Goal: Task Accomplishment & Management: Use online tool/utility

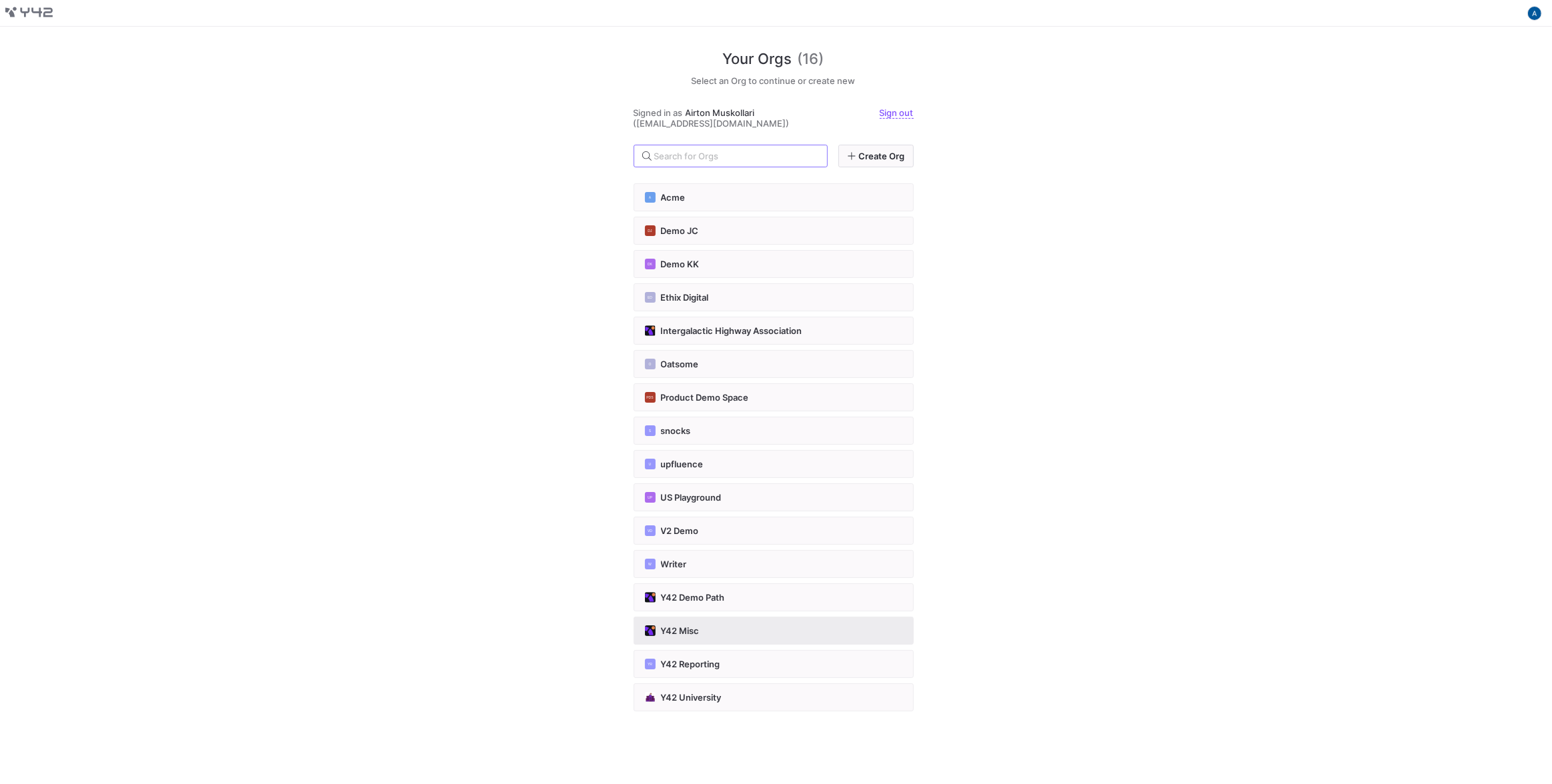
click at [696, 619] on button "Y42 Misc" at bounding box center [773, 631] width 280 height 28
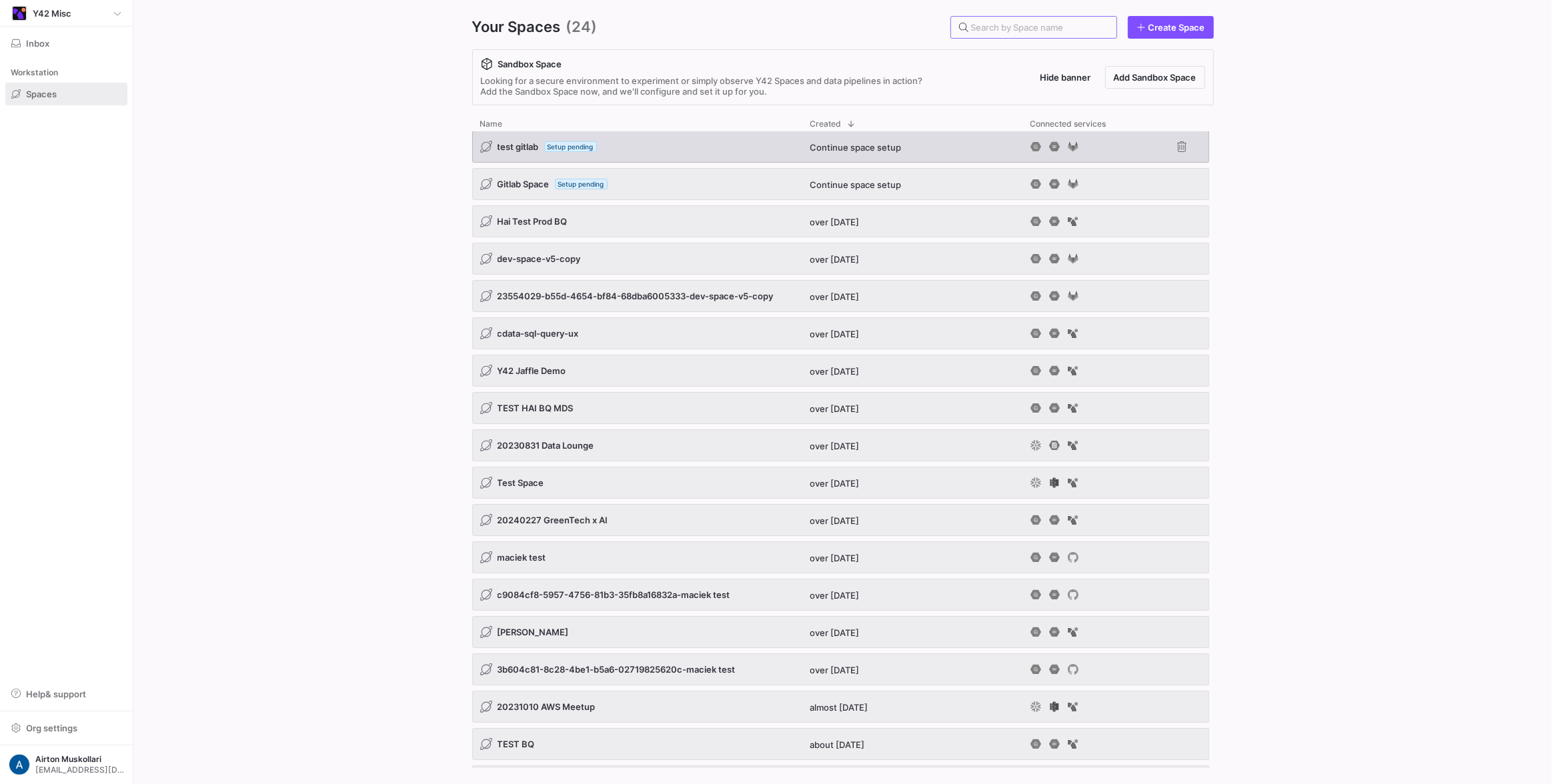
scroll to position [2, 0]
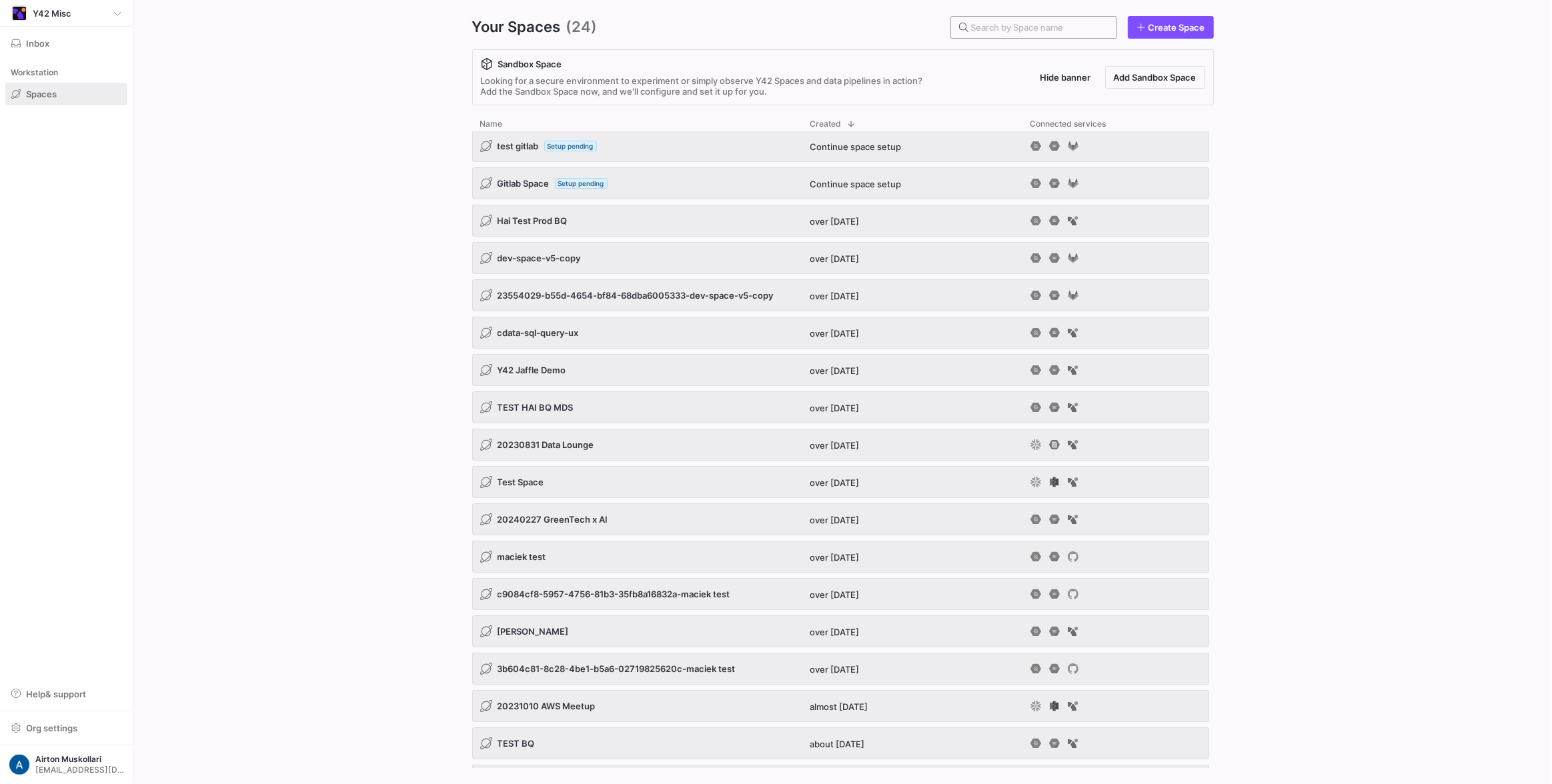
click at [968, 35] on div at bounding box center [1034, 27] width 149 height 22
click at [993, 31] on input "text" at bounding box center [1039, 27] width 135 height 10
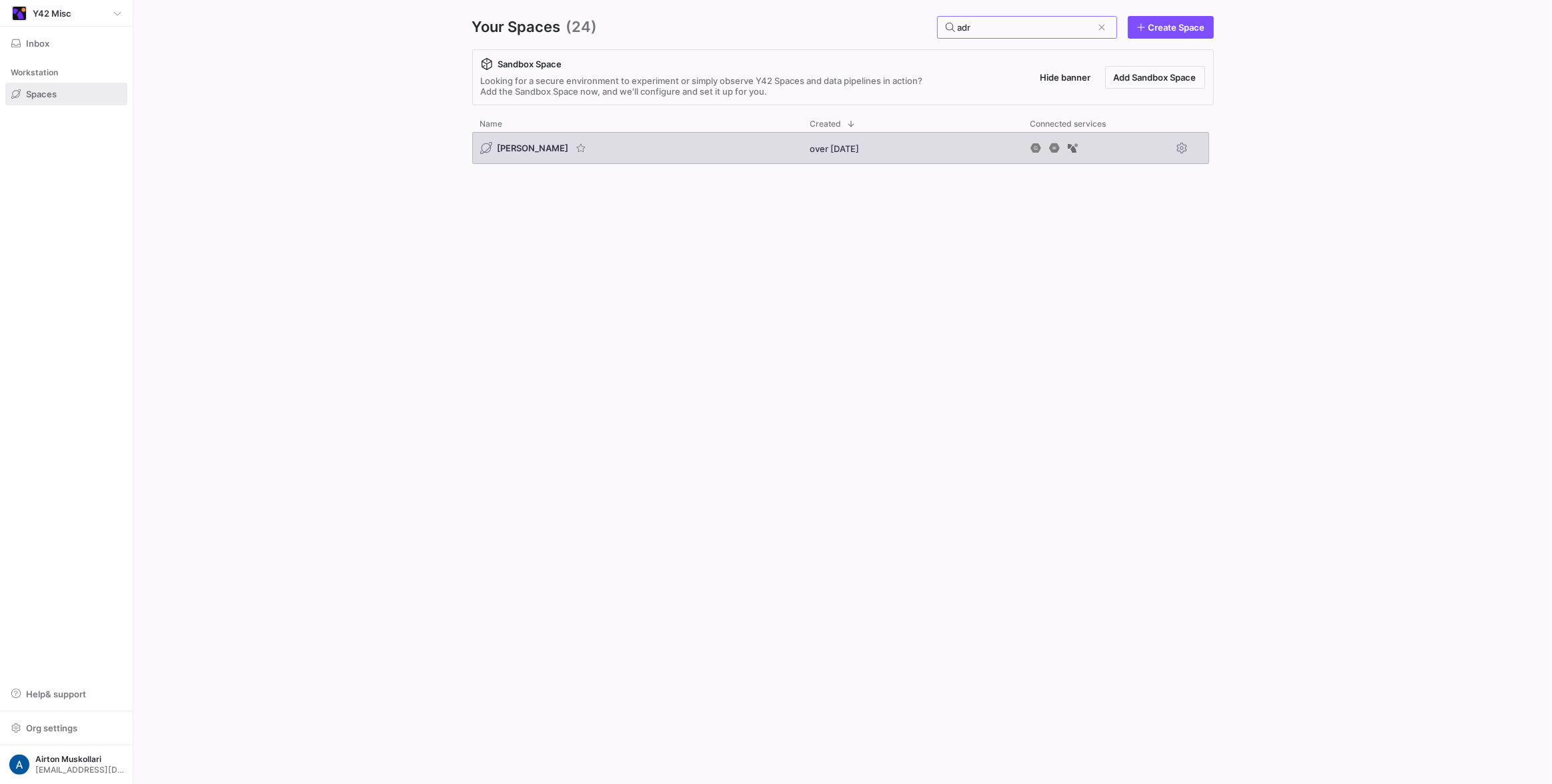
type input "adr"
click at [514, 142] on div "[PERSON_NAME]" at bounding box center [534, 148] width 108 height 13
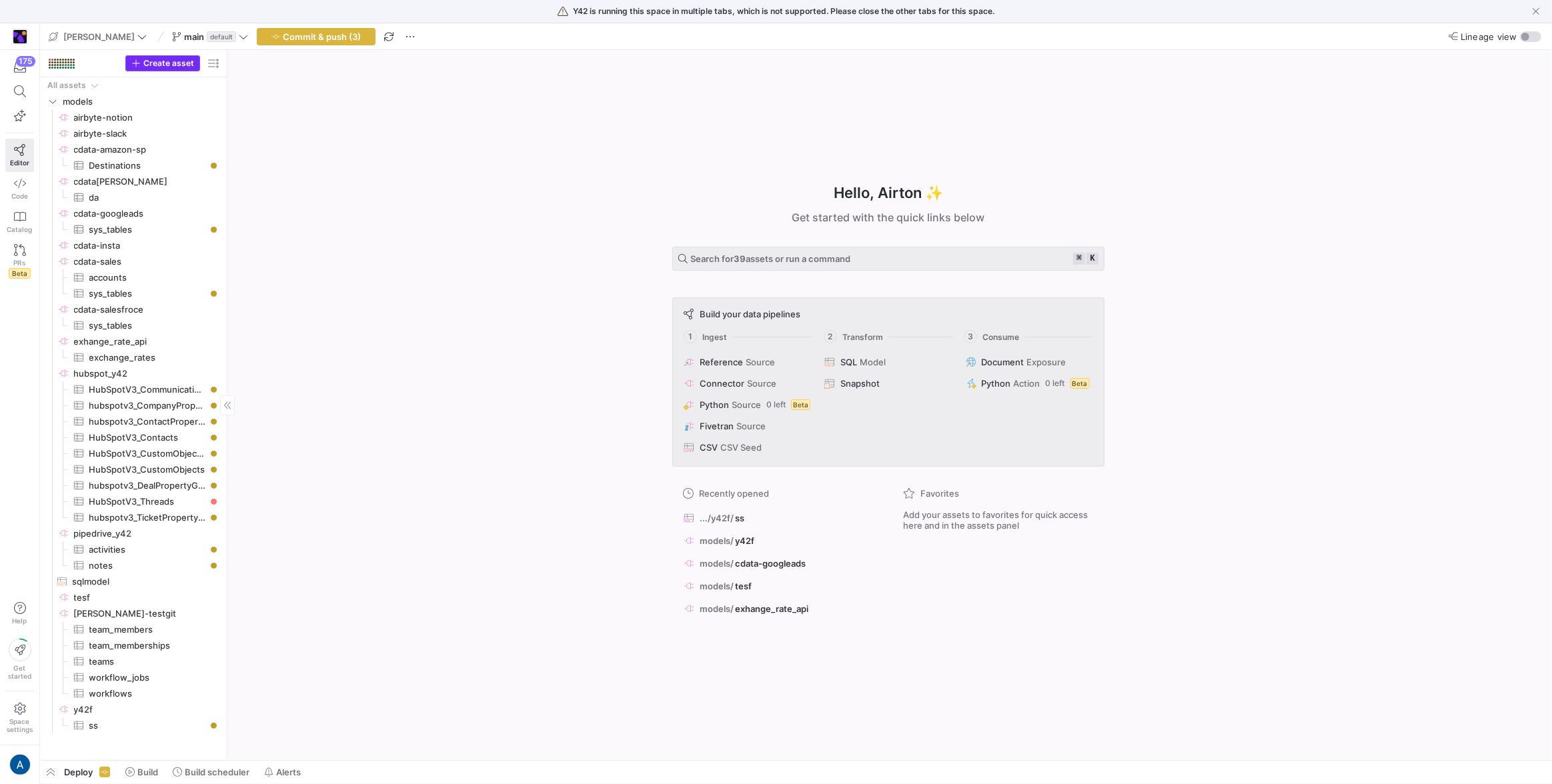
click at [151, 65] on span "Create asset" at bounding box center [168, 62] width 51 height 9
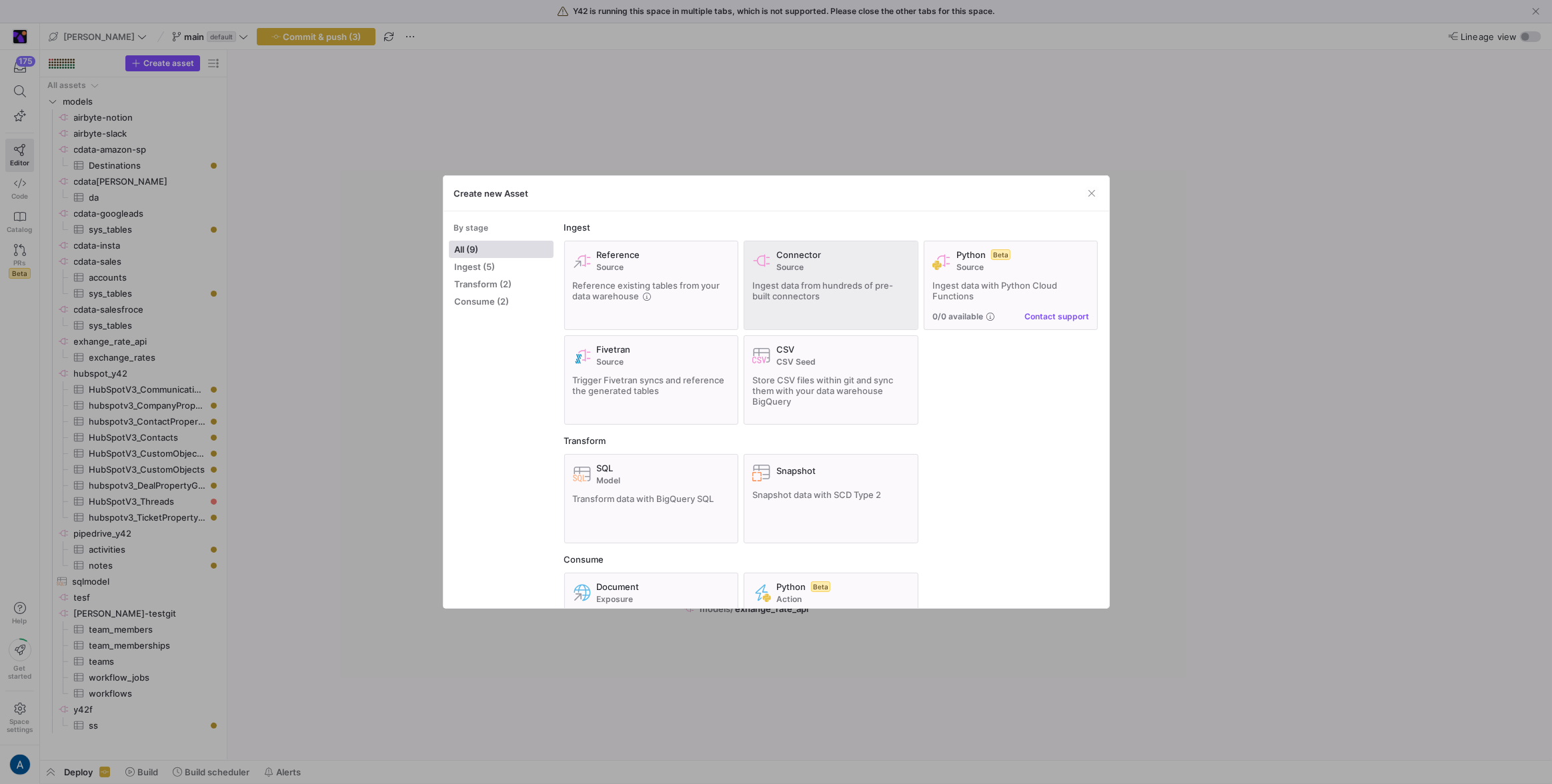
click at [771, 262] on icon at bounding box center [761, 260] width 19 height 19
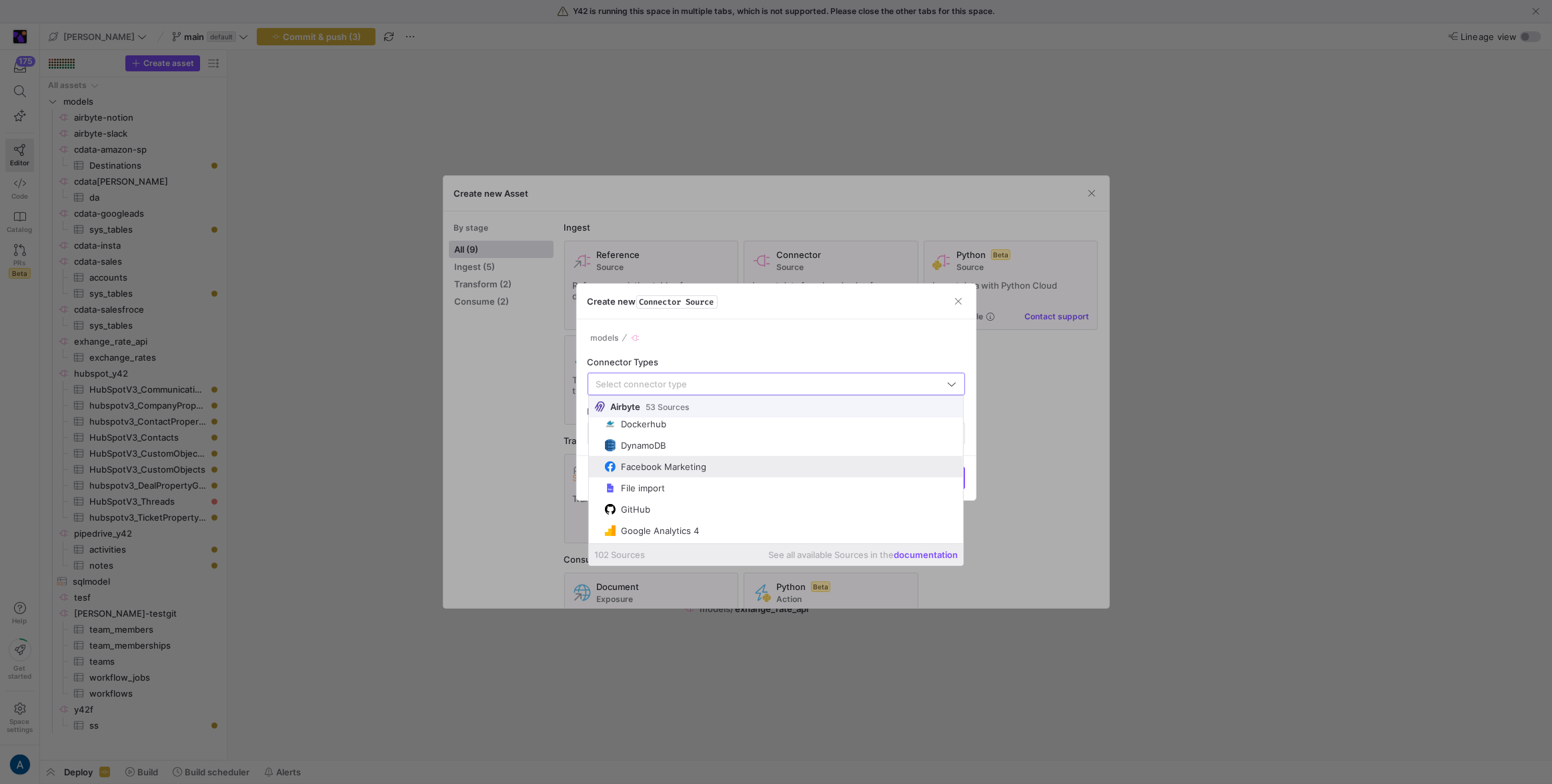
scroll to position [1222, 0]
click at [694, 471] on mat-option "Facebook Marketing" at bounding box center [777, 465] width 375 height 22
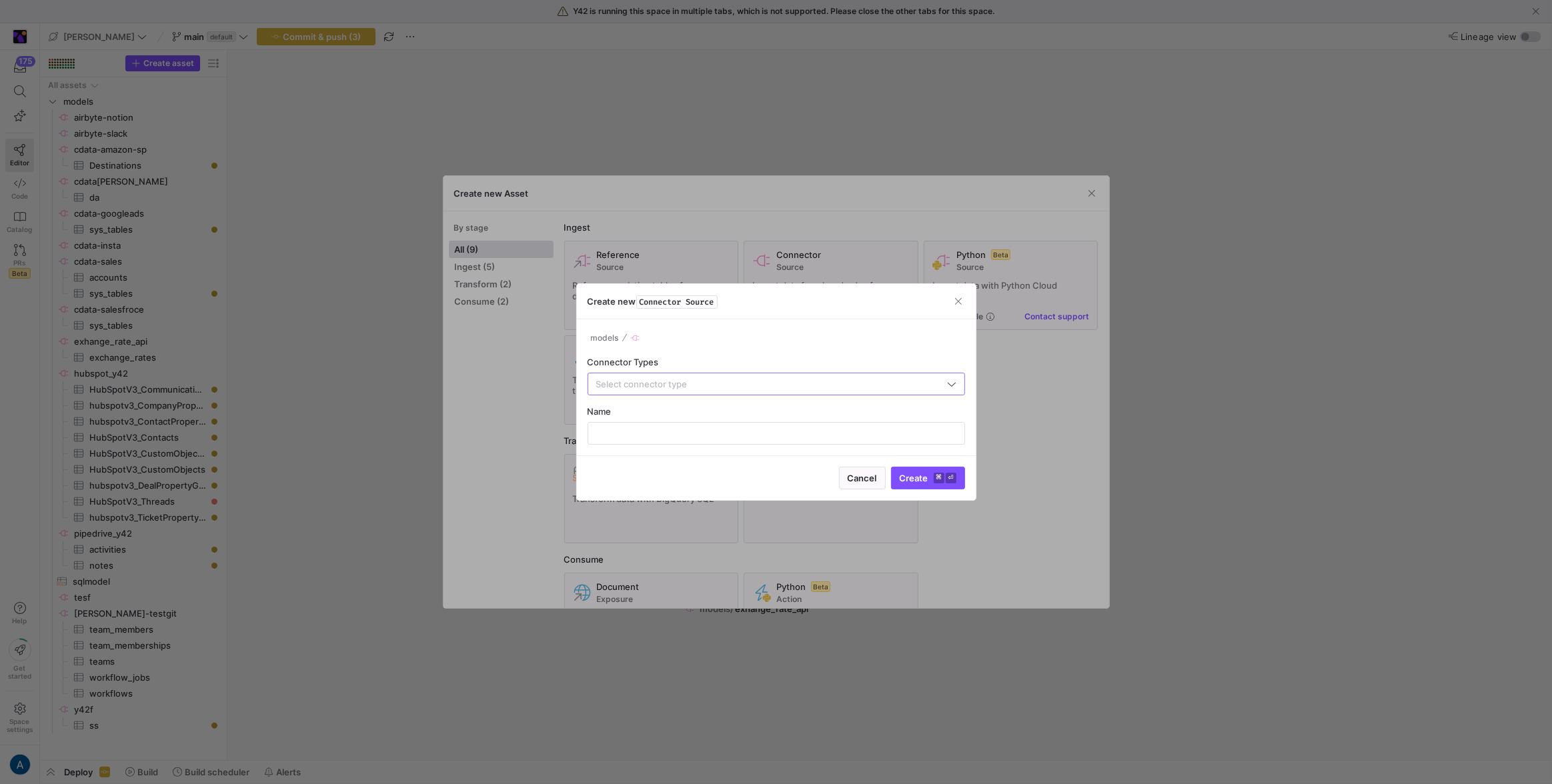
type input "Facebook Marketing"
click at [696, 424] on div at bounding box center [776, 433] width 355 height 22
type input "sdasd"
click at [925, 480] on span "Create ⌘ ⏎" at bounding box center [928, 478] width 57 height 10
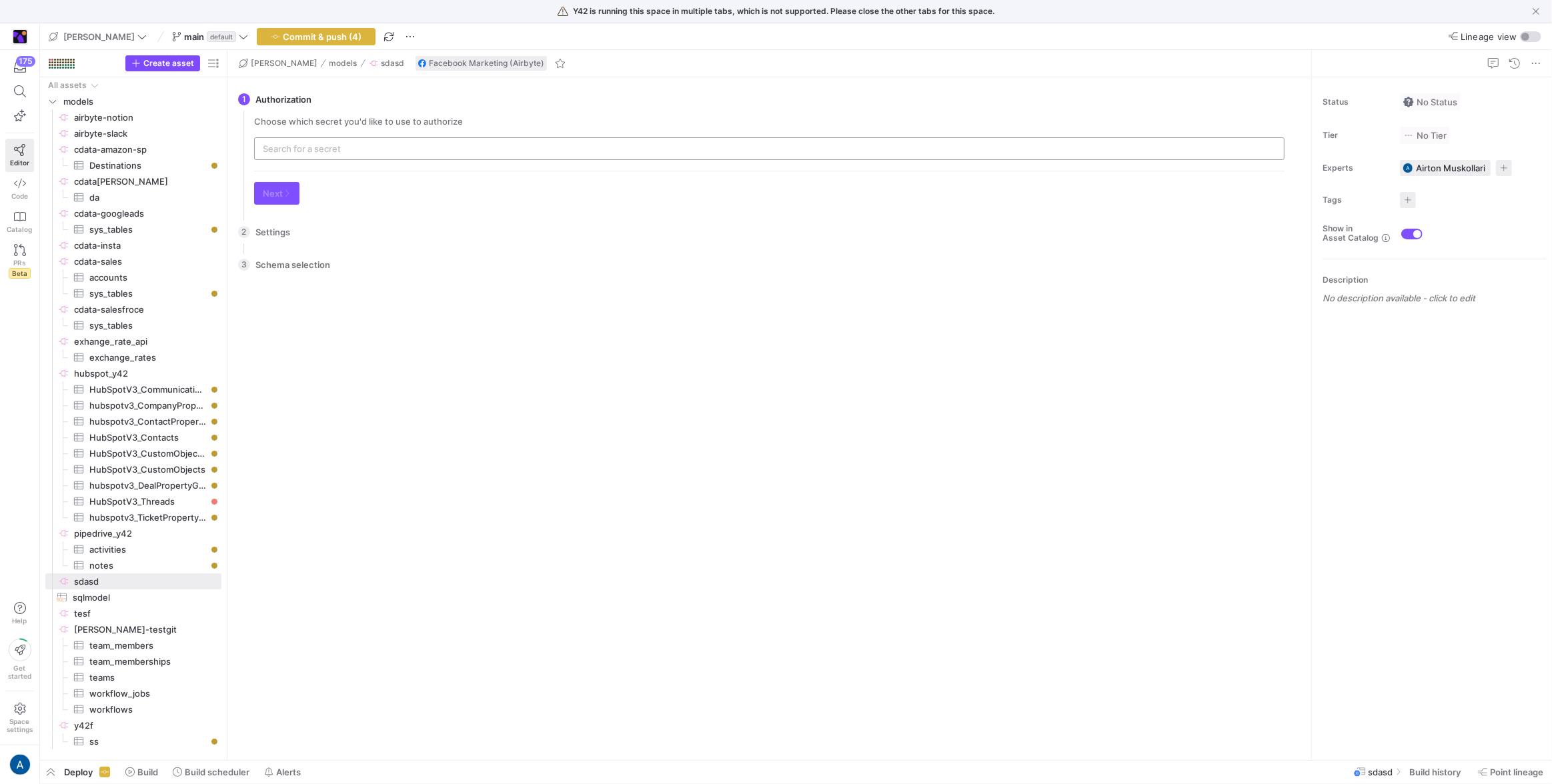
click at [362, 147] on input "text" at bounding box center [769, 148] width 1013 height 10
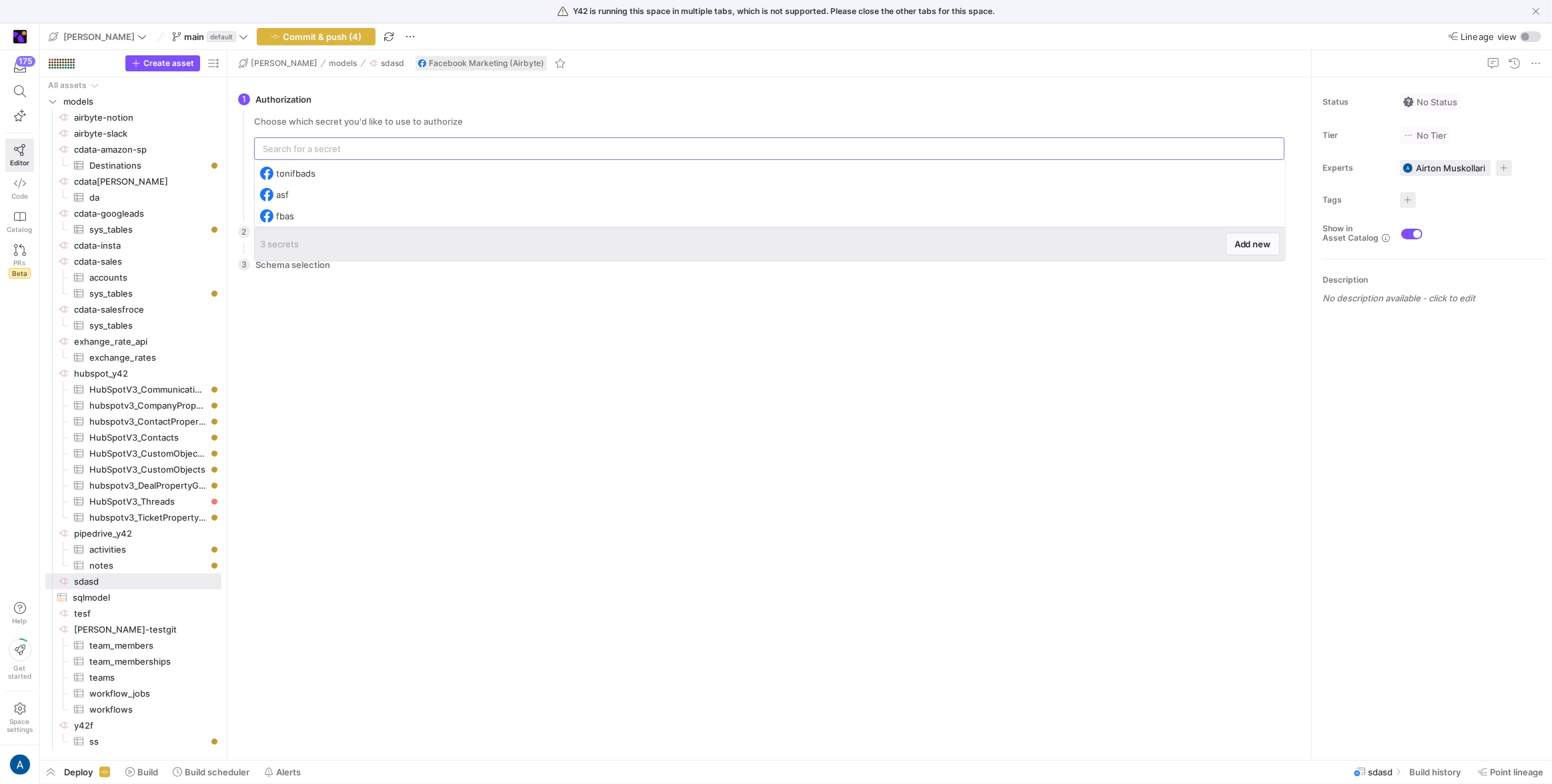
drag, startPoint x: 1269, startPoint y: 267, endPoint x: 1248, endPoint y: 242, distance: 32.6
click at [1269, 265] on div "3 Schema selection There is no data to select from. Please configure the settin…" at bounding box center [767, 499] width 1057 height 501
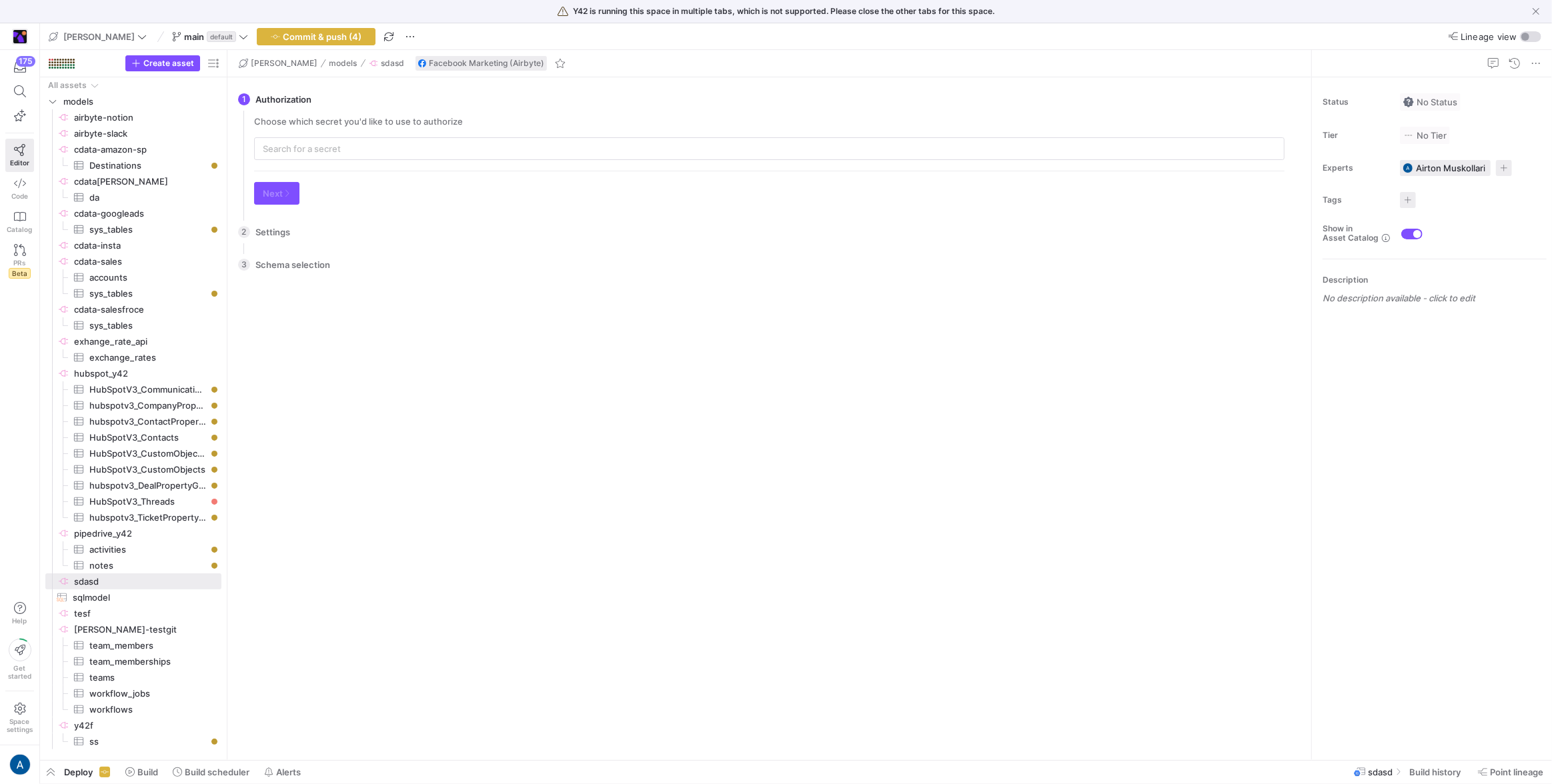
click at [1245, 236] on div "2 Settings You need to authorize first before being able to edit settings. Go b…" at bounding box center [767, 232] width 1057 height 33
click at [778, 131] on div "Choose which secret you'd like to use to authorize" at bounding box center [769, 137] width 1030 height 44
click at [779, 145] on input "text" at bounding box center [769, 148] width 1013 height 10
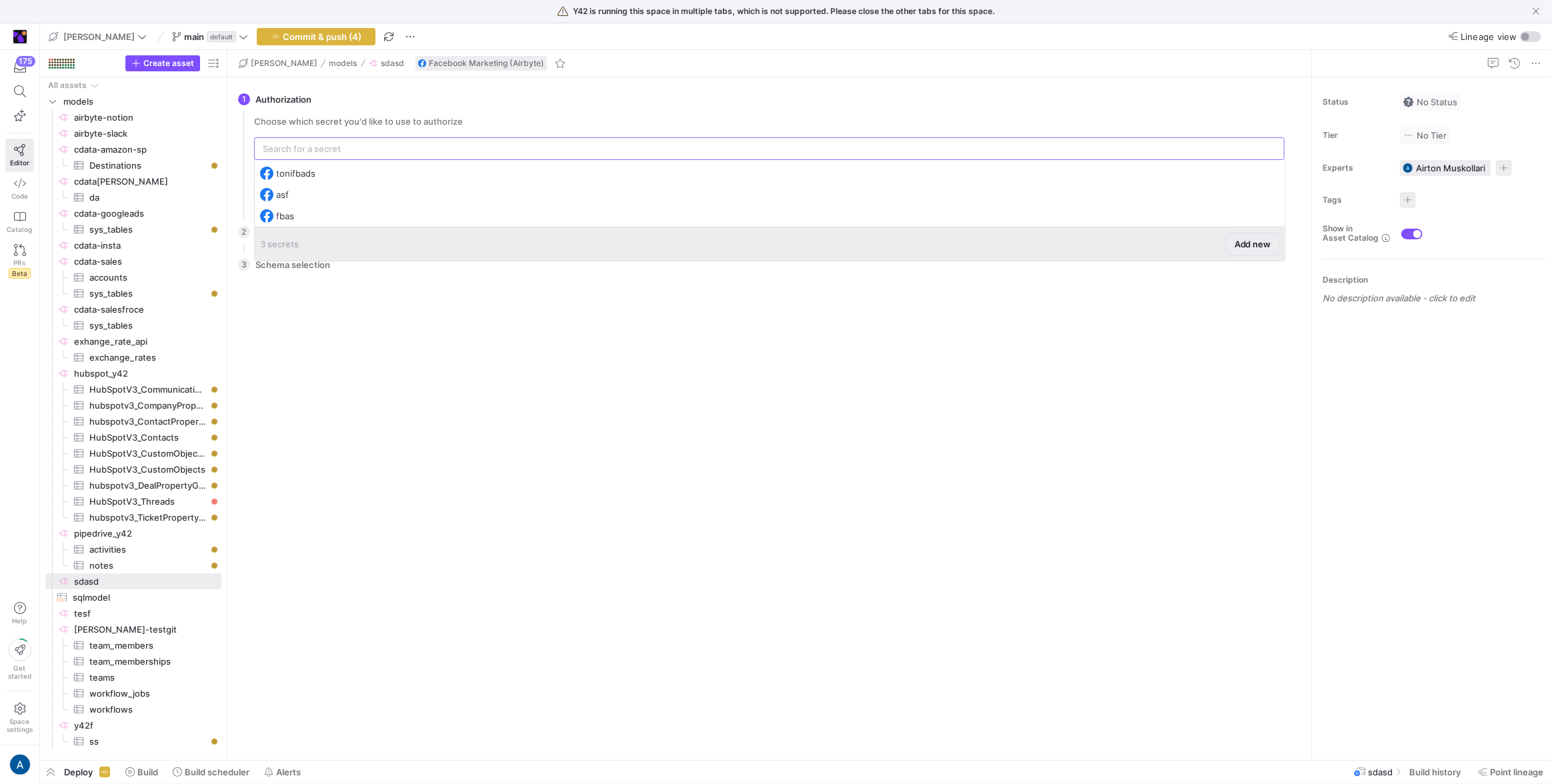
click at [1270, 242] on span "Add new" at bounding box center [1253, 244] width 37 height 10
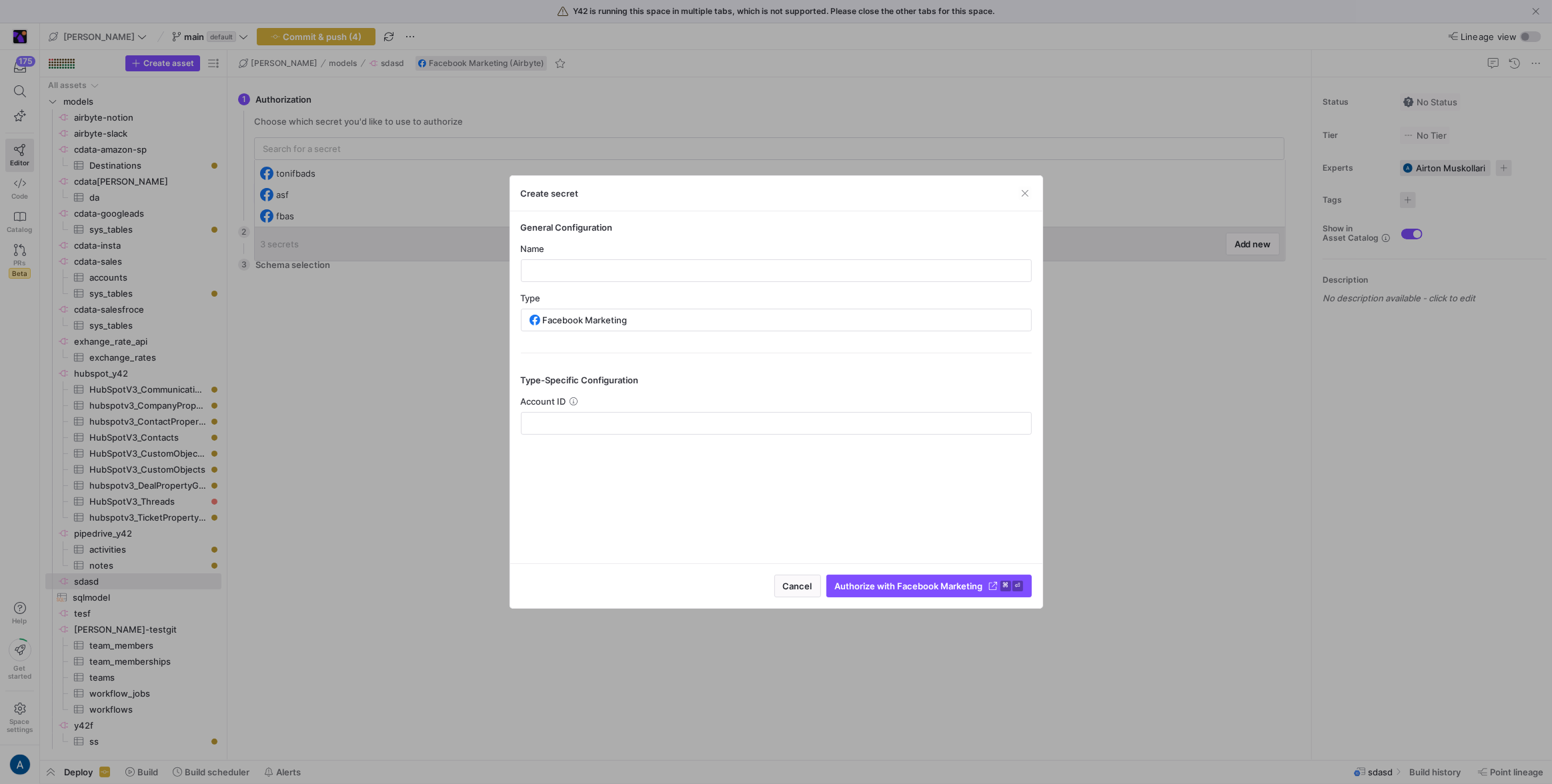
click at [789, 444] on div "General Configuration Name Type Facebook Marketing Type-Specific Configuration …" at bounding box center [776, 387] width 532 height 352
click at [793, 415] on div at bounding box center [776, 423] width 488 height 22
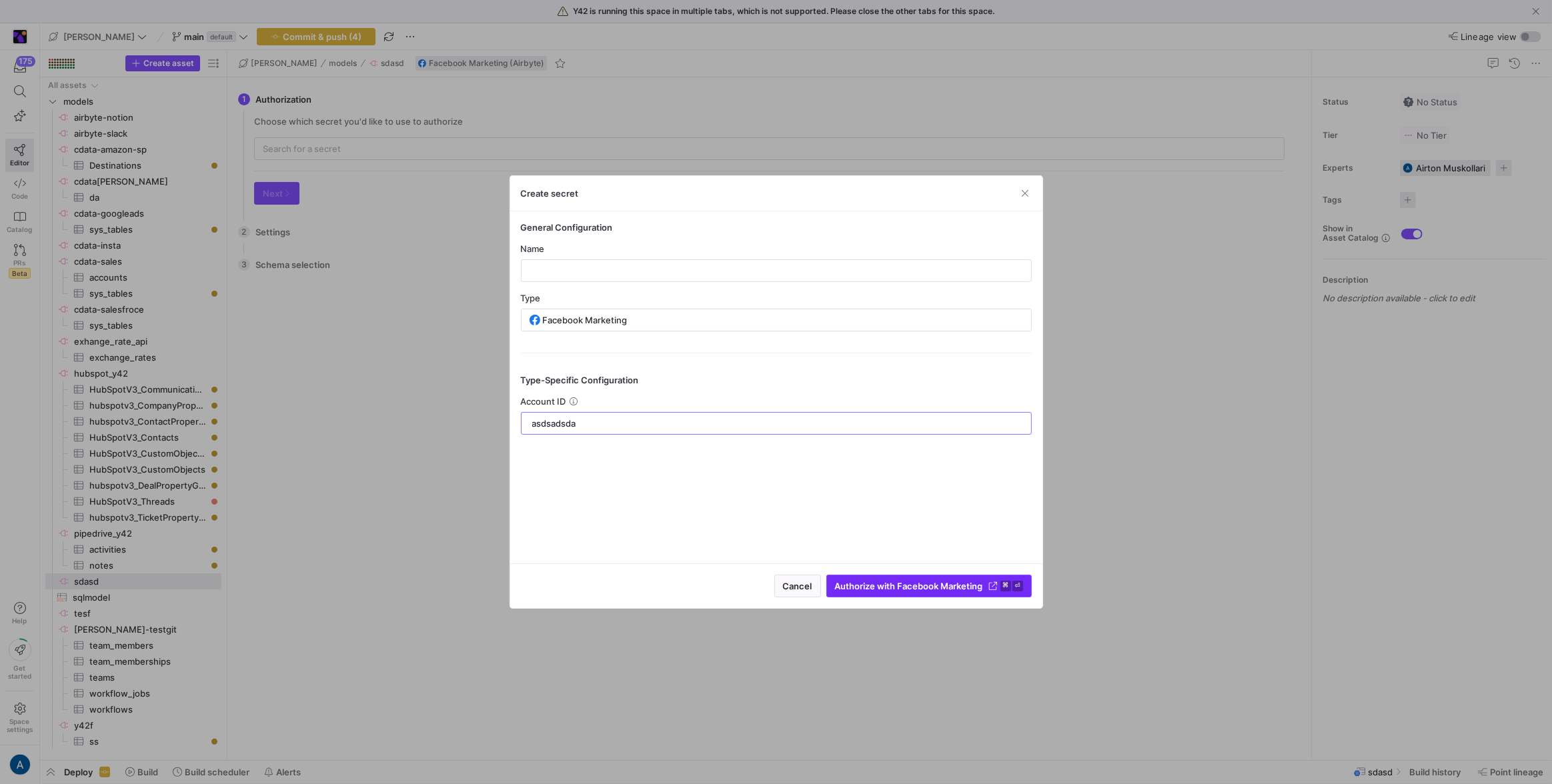
type input "asdsadsda"
click at [900, 593] on span "submit" at bounding box center [930, 586] width 204 height 22
click at [656, 261] on div at bounding box center [776, 270] width 488 height 22
type input "sdasdasaddsa"
click at [907, 582] on span "Authorize with Facebook Marketing" at bounding box center [909, 585] width 148 height 10
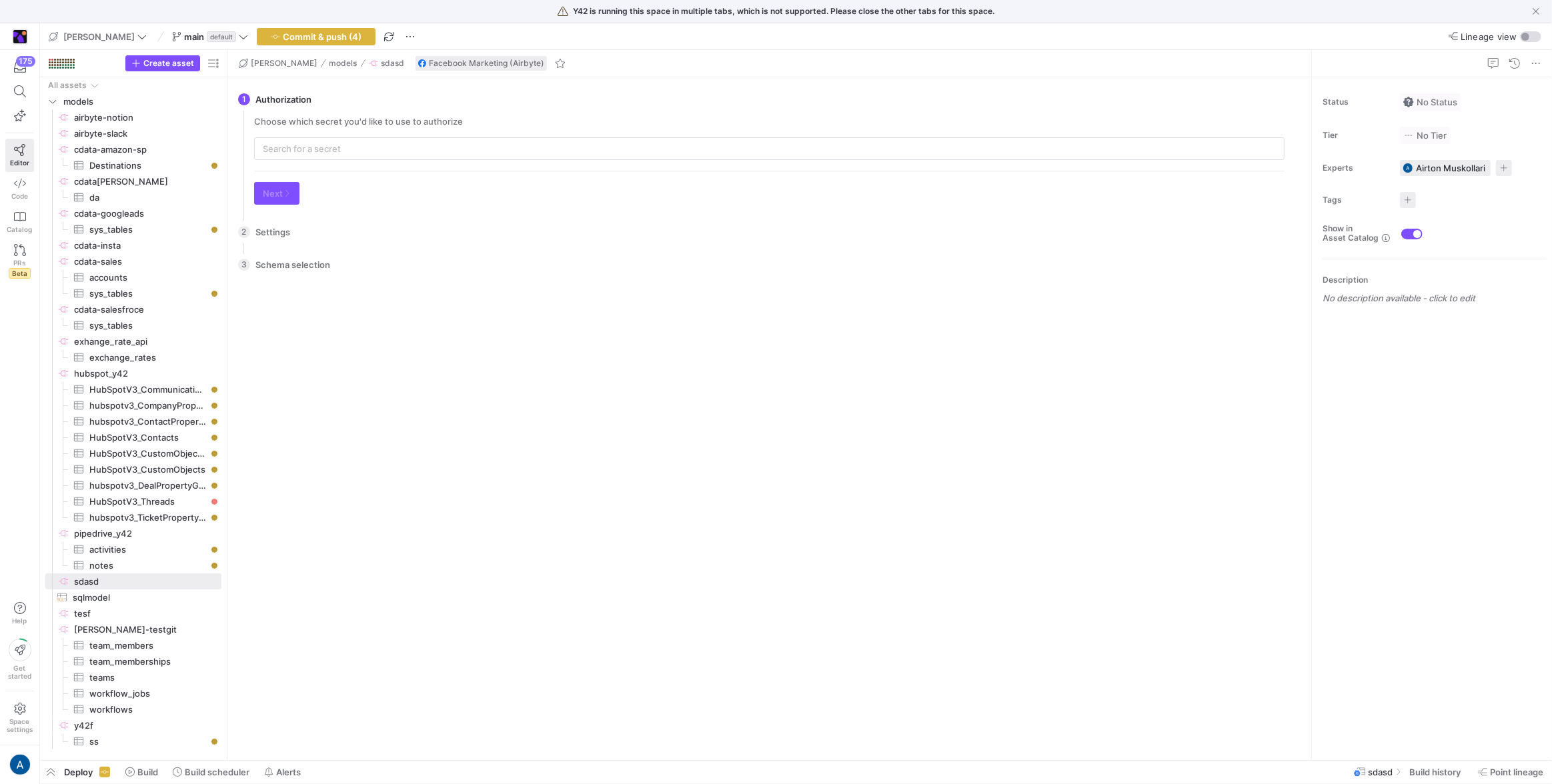
type input "sdasdasaddsa"
